Goal: Browse casually

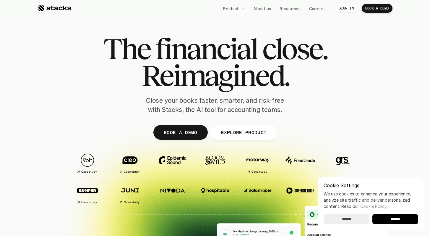
drag, startPoint x: 391, startPoint y: 218, endPoint x: 387, endPoint y: 214, distance: 6.1
click at [391, 219] on input "******" at bounding box center [396, 219] width 46 height 10
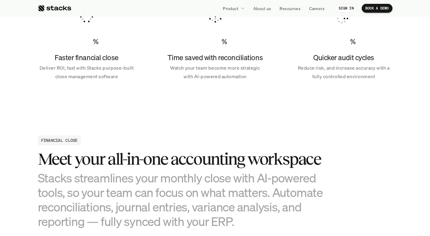
scroll to position [547, 0]
